Goal: Obtain resource: Obtain resource

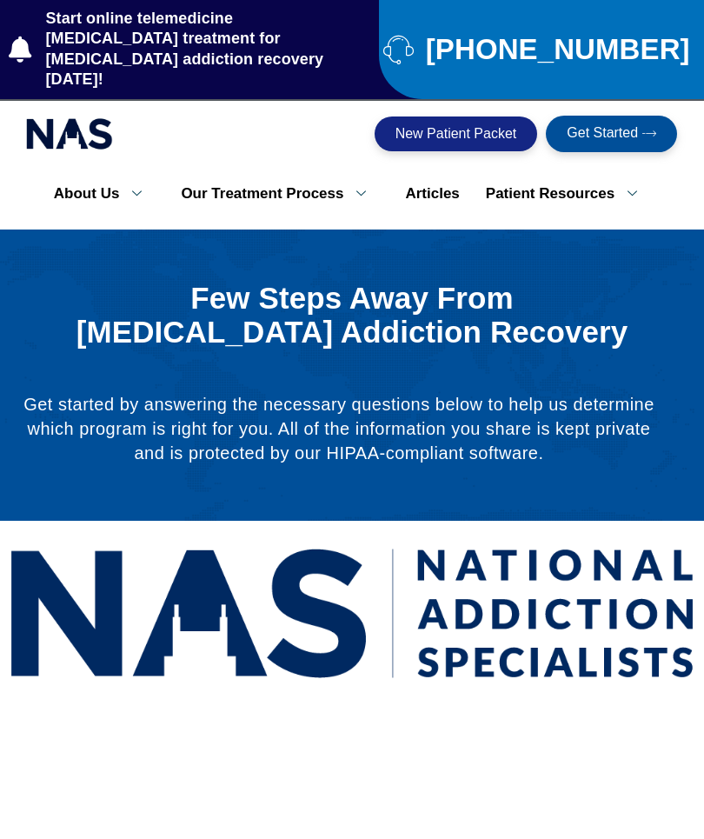
click at [606, 126] on span "Get Started" at bounding box center [602, 134] width 71 height 16
click at [632, 126] on span "Get Started" at bounding box center [602, 134] width 71 height 16
click at [593, 123] on link "Get Started" at bounding box center [611, 134] width 131 height 36
click at [599, 128] on link "Get Started" at bounding box center [611, 134] width 131 height 36
click at [602, 126] on span "Get Started" at bounding box center [602, 134] width 71 height 16
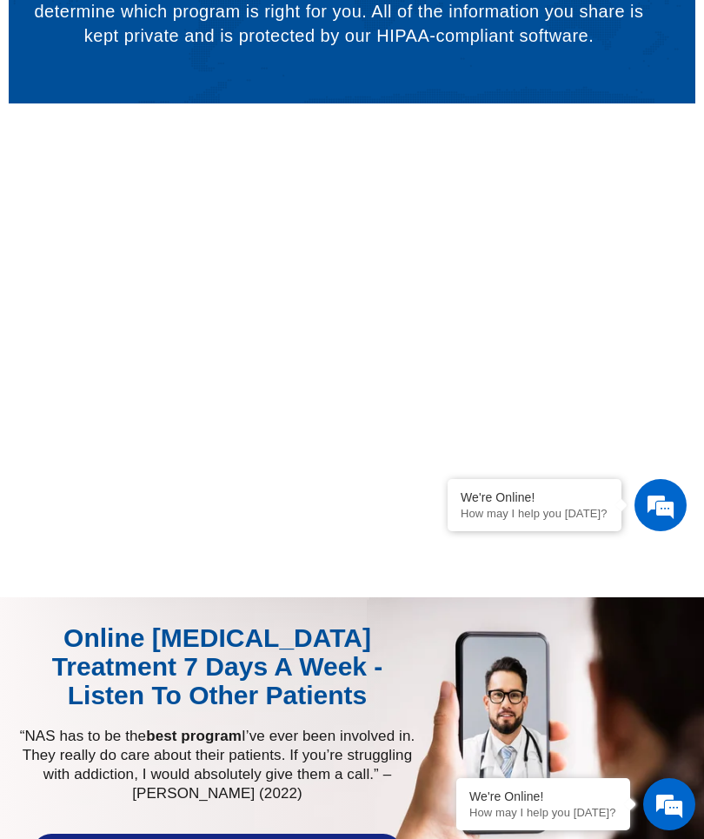
scroll to position [600, 0]
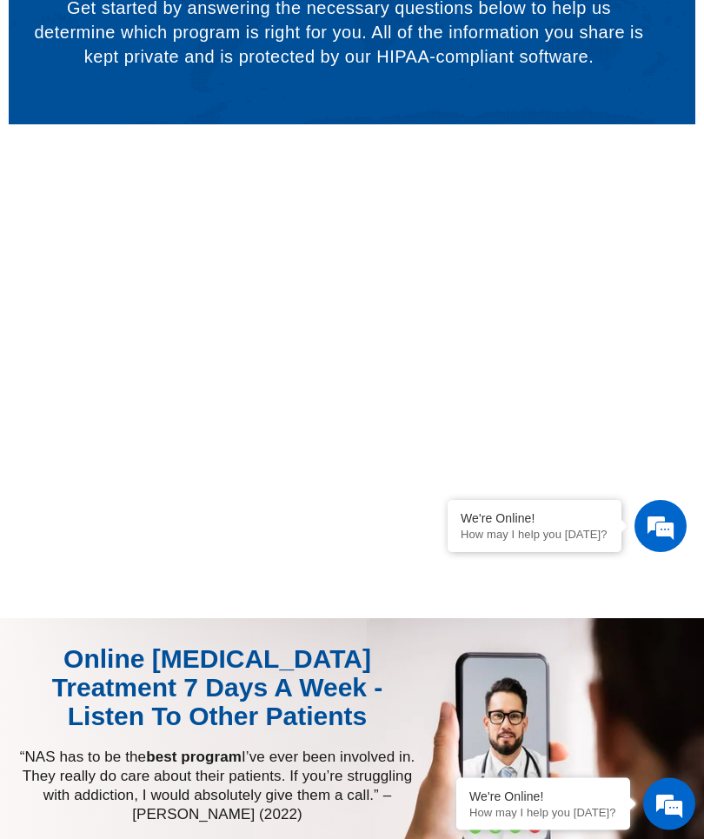
click at [557, 534] on p "How may I help you [DATE]?" at bounding box center [535, 534] width 148 height 13
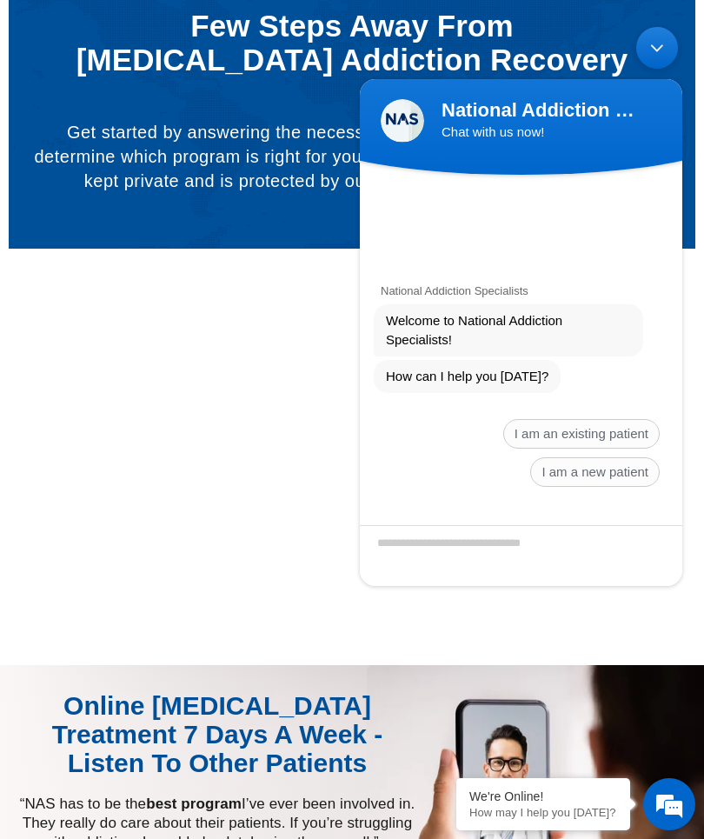
scroll to position [551, 0]
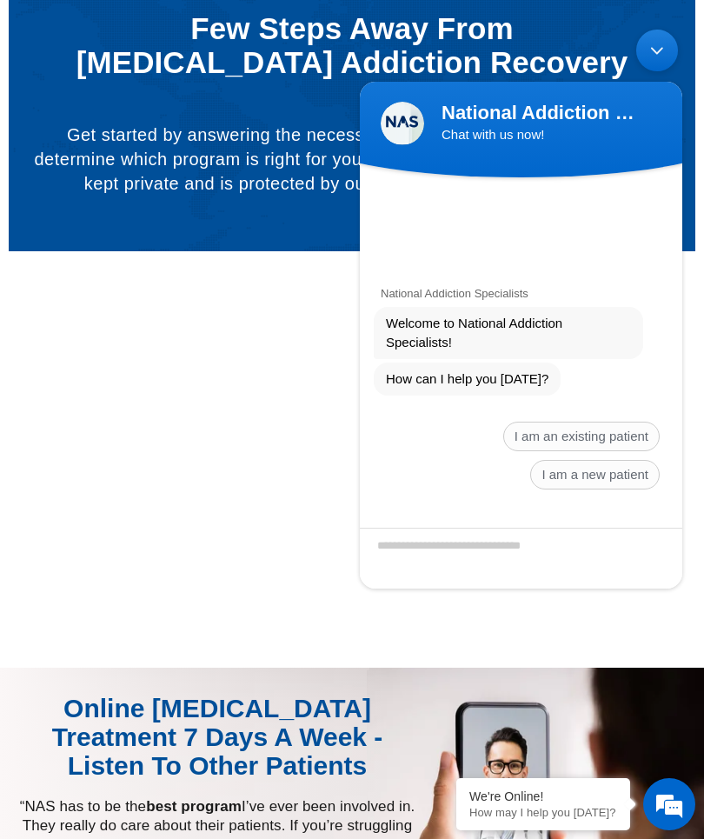
click at [593, 479] on span "I am a new patient" at bounding box center [594, 475] width 129 height 30
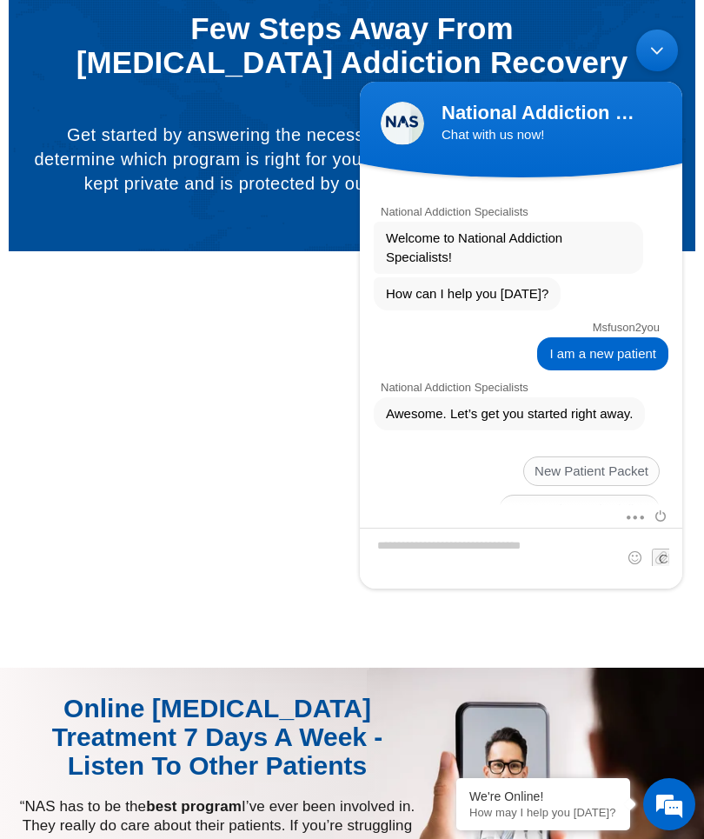
scroll to position [130, 0]
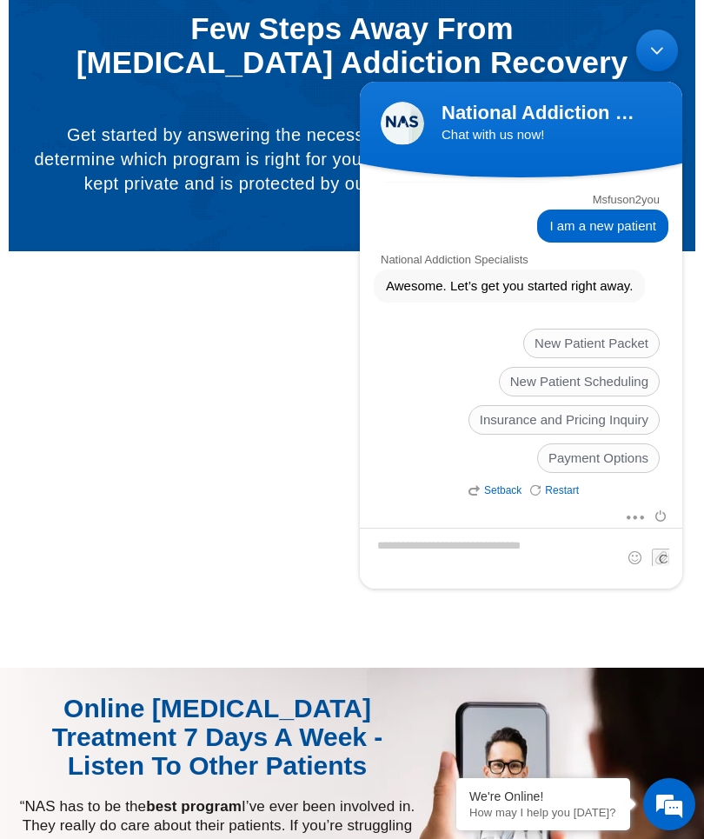
click at [570, 381] on span "New Patient Scheduling" at bounding box center [579, 382] width 161 height 30
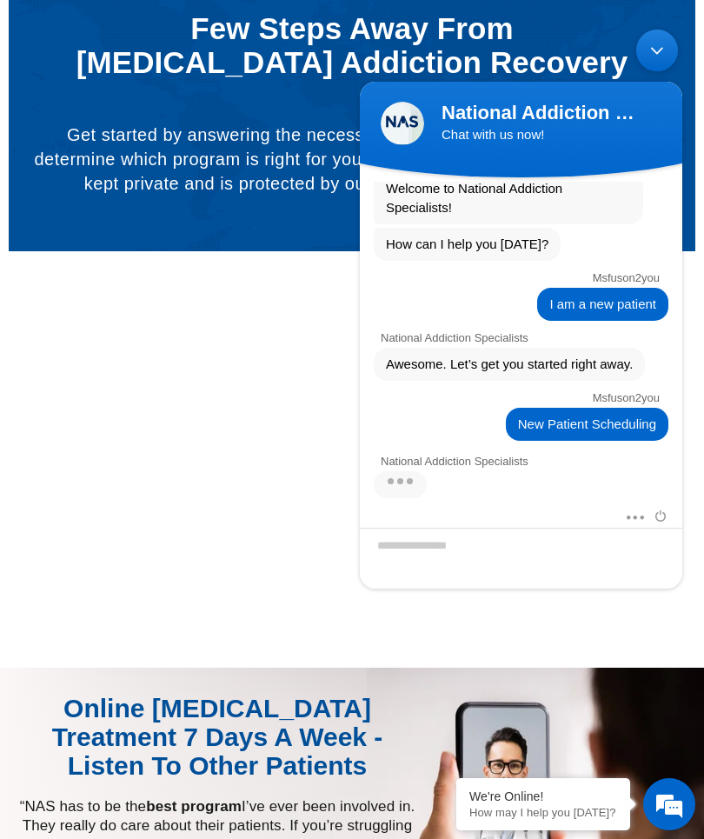
scroll to position [240, 0]
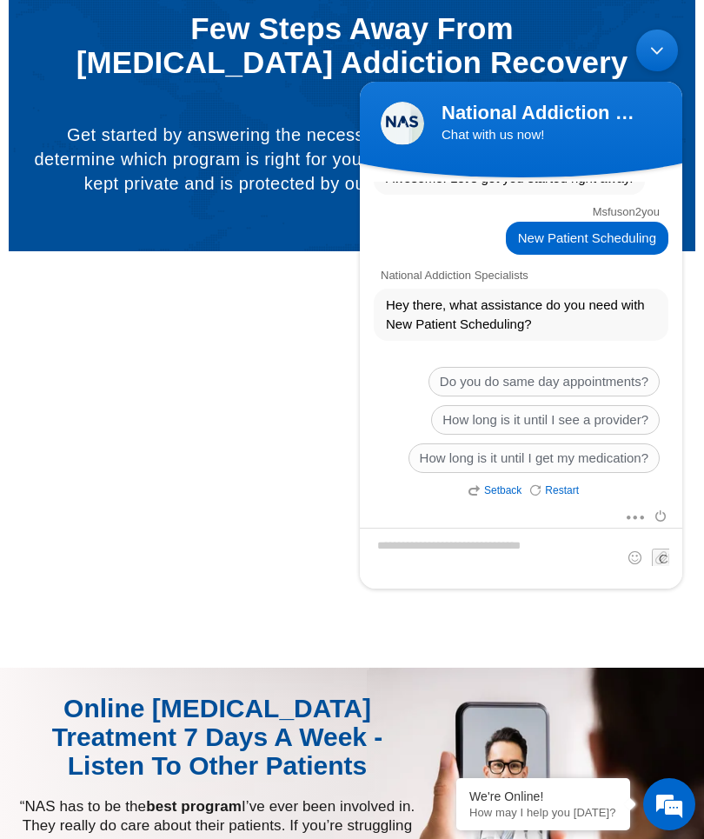
click at [620, 381] on span "Do you do same day appointments?" at bounding box center [543, 382] width 231 height 30
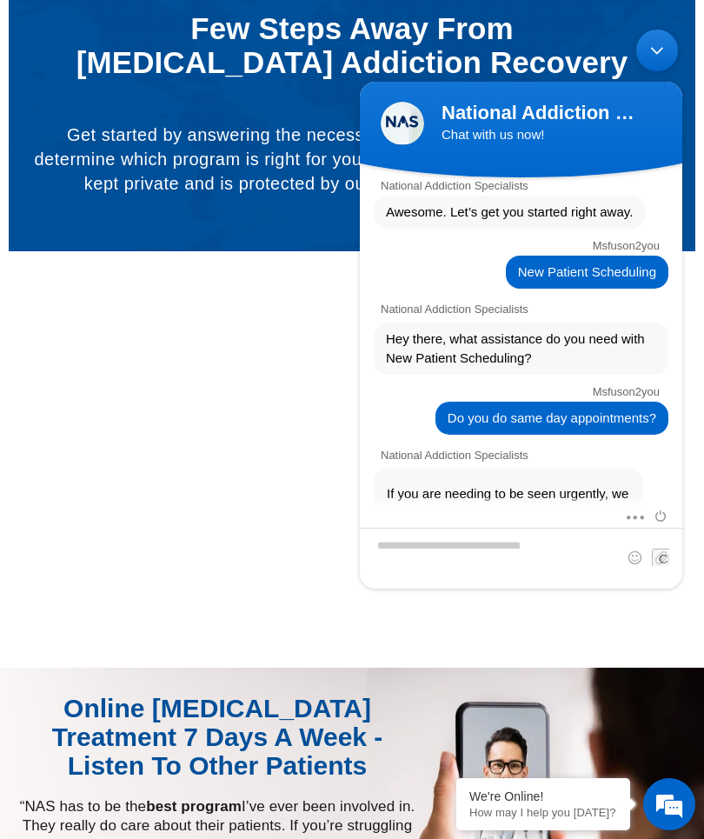
scroll to position [471, 0]
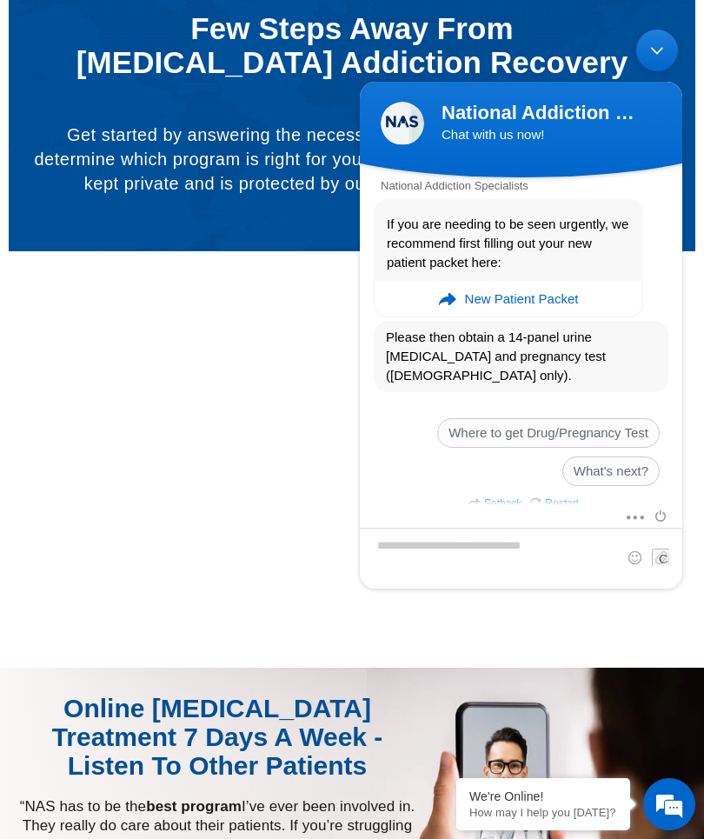
click at [563, 308] on em "New Patient Packet" at bounding box center [522, 299] width 114 height 35
